Goal: Check status: Check status

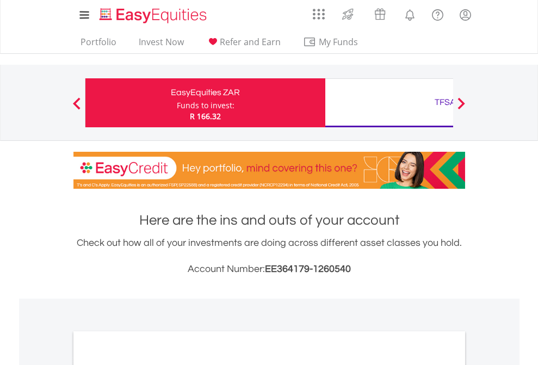
click at [177, 103] on div "Funds to invest:" at bounding box center [206, 105] width 58 height 11
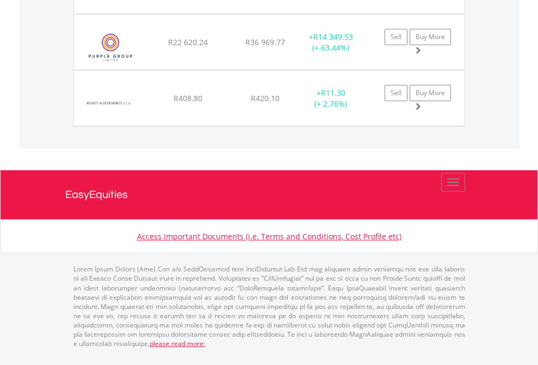
scroll to position [104, 171]
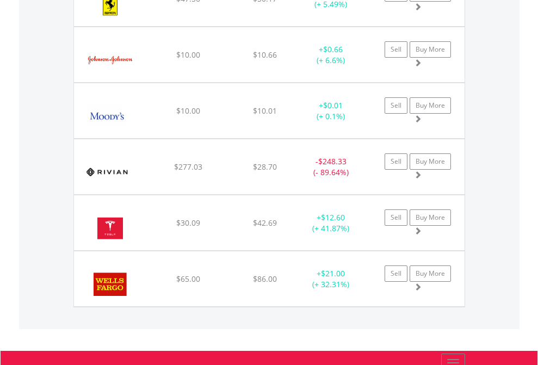
scroll to position [104, 171]
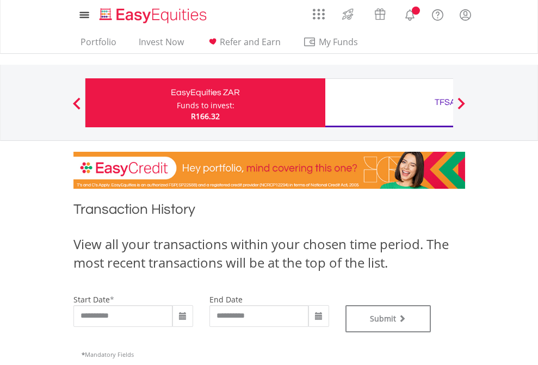
type input "**********"
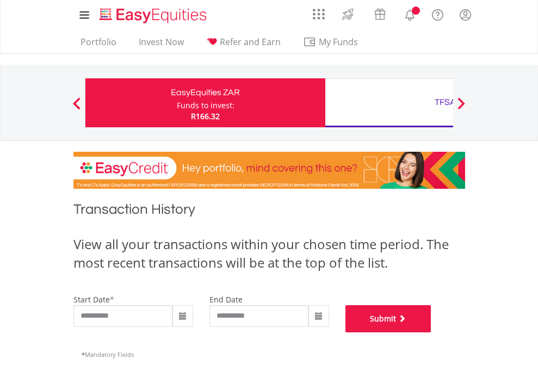
click at [431, 332] on button "Submit" at bounding box center [388, 318] width 86 height 27
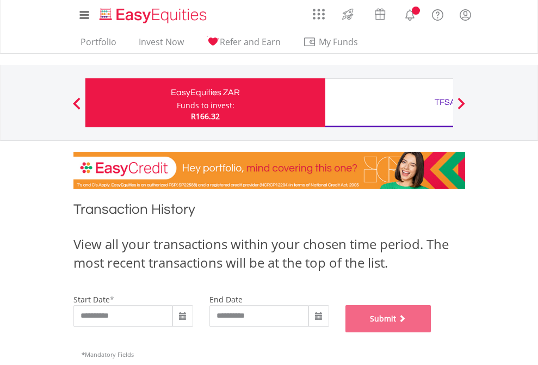
scroll to position [441, 0]
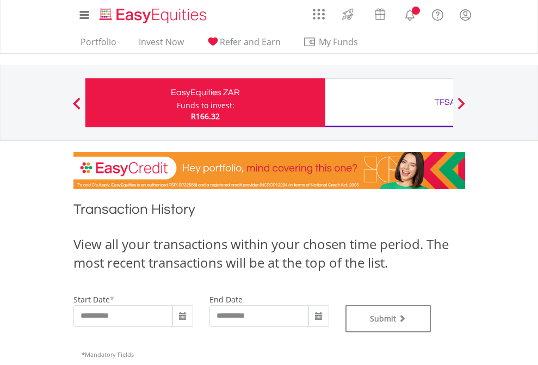
click at [389, 103] on div "TFSA" at bounding box center [445, 102] width 227 height 15
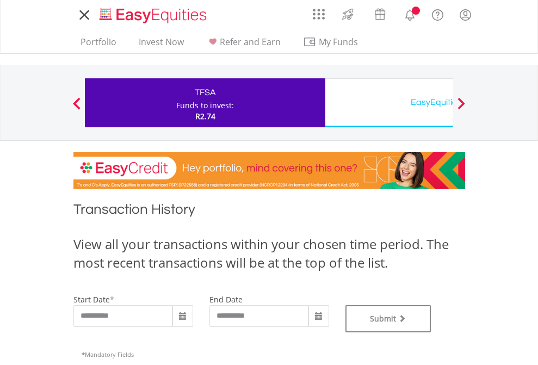
type input "**********"
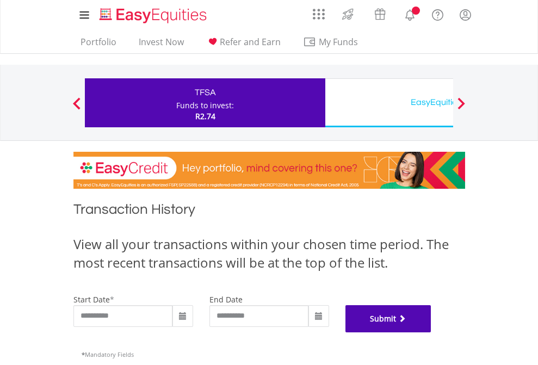
click at [431, 332] on button "Submit" at bounding box center [388, 318] width 86 height 27
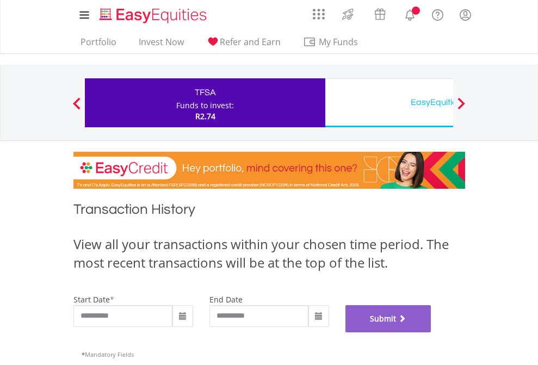
scroll to position [441, 0]
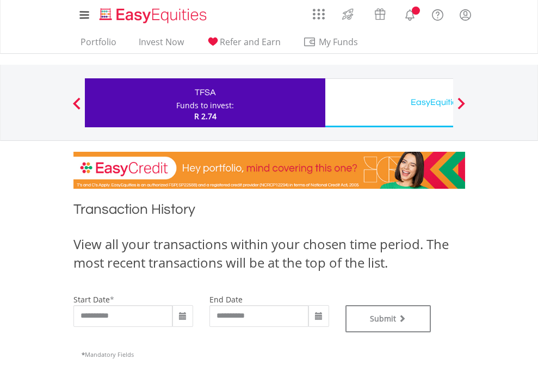
click at [389, 103] on div "EasyEquities USD" at bounding box center [445, 102] width 227 height 15
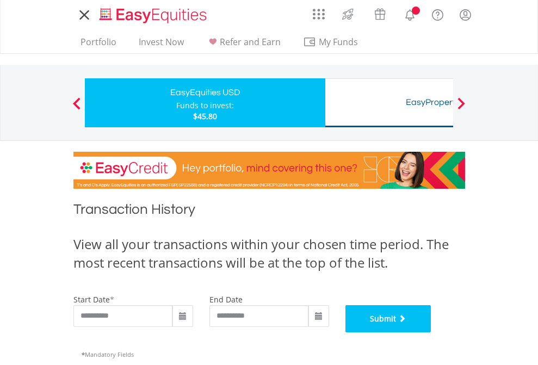
click at [431, 332] on button "Submit" at bounding box center [388, 318] width 86 height 27
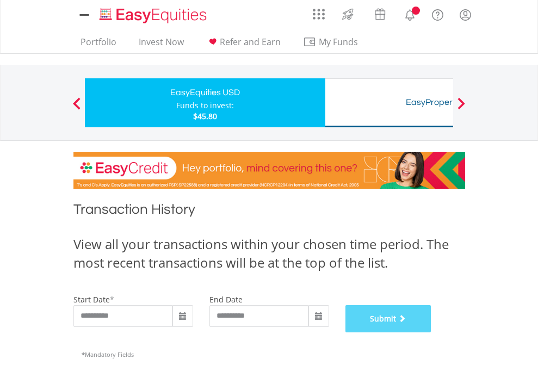
scroll to position [441, 0]
